Goal: Task Accomplishment & Management: Manage account settings

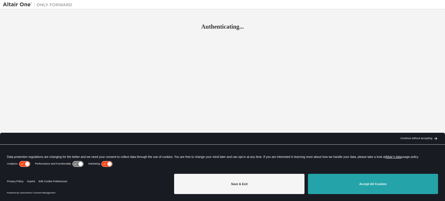
click at [358, 182] on button "Accept All Cookies" at bounding box center [373, 184] width 130 height 20
